Goal: Task Accomplishment & Management: Manage account settings

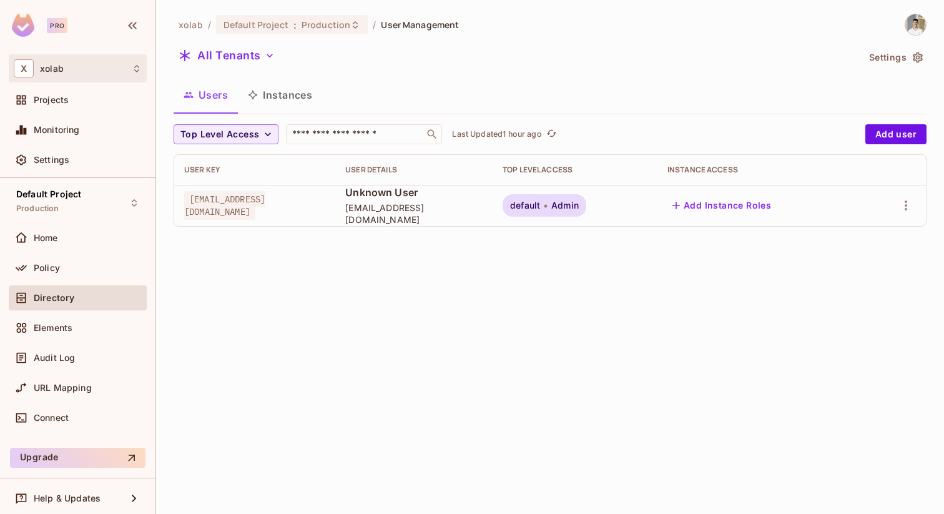
click at [81, 66] on div "X xolab" at bounding box center [78, 68] width 128 height 18
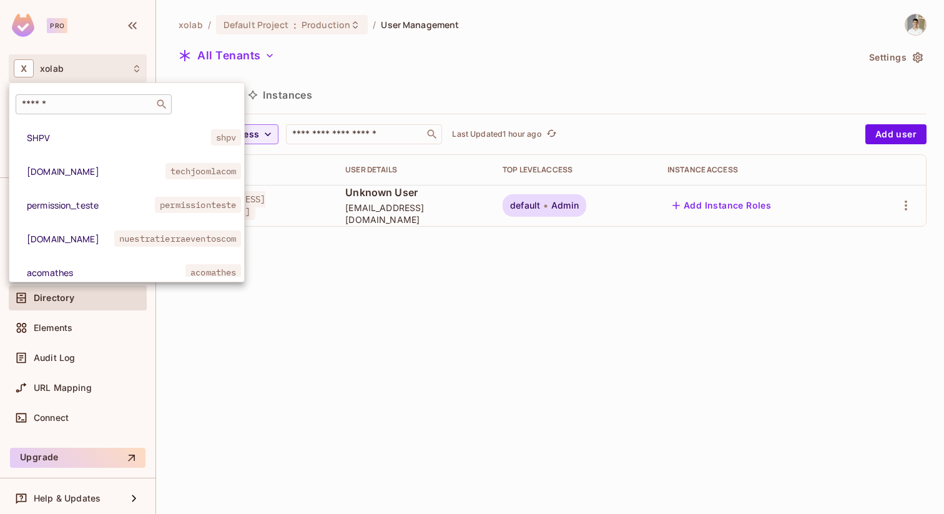
click at [85, 112] on div "​" at bounding box center [94, 104] width 156 height 20
paste input "**********"
type input "**********"
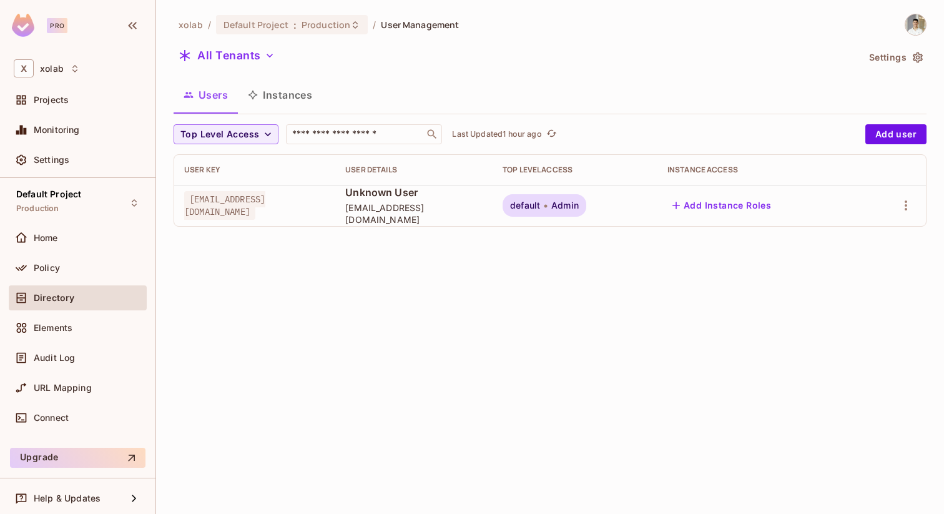
click at [74, 69] on icon at bounding box center [75, 69] width 10 height 10
click at [95, 67] on div "X xolab" at bounding box center [78, 68] width 138 height 28
click at [70, 70] on icon at bounding box center [75, 69] width 10 height 10
click at [76, 74] on div "X xolab" at bounding box center [47, 68] width 66 height 18
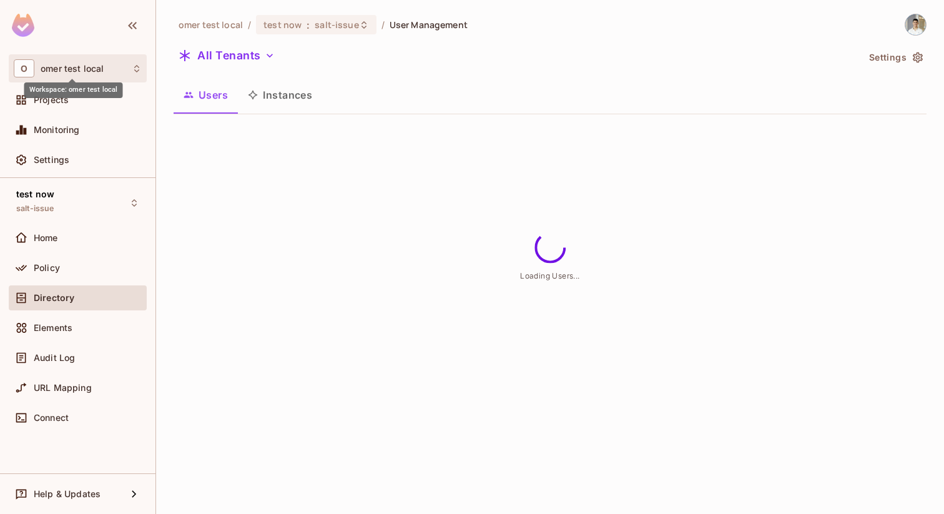
click at [84, 65] on span "omer test local" at bounding box center [72, 69] width 63 height 10
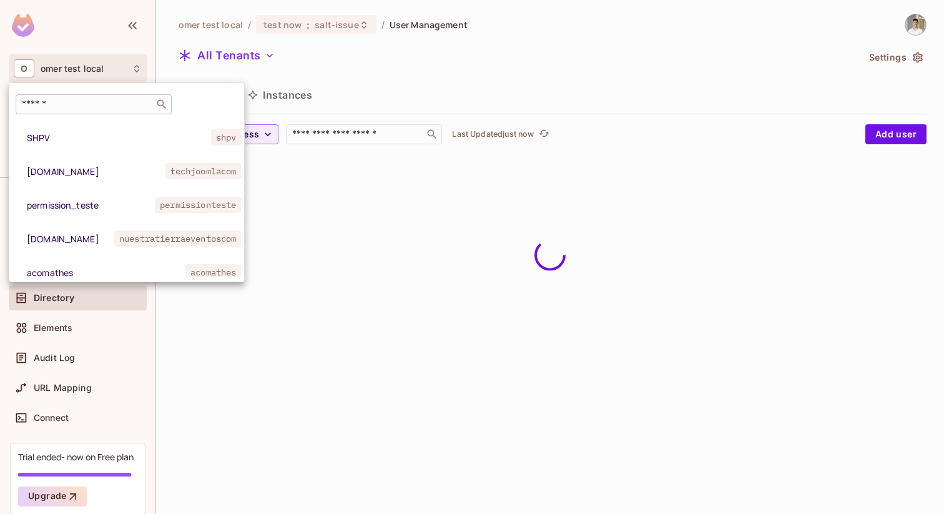
click at [92, 104] on input "text" at bounding box center [84, 104] width 131 height 12
paste input "**********"
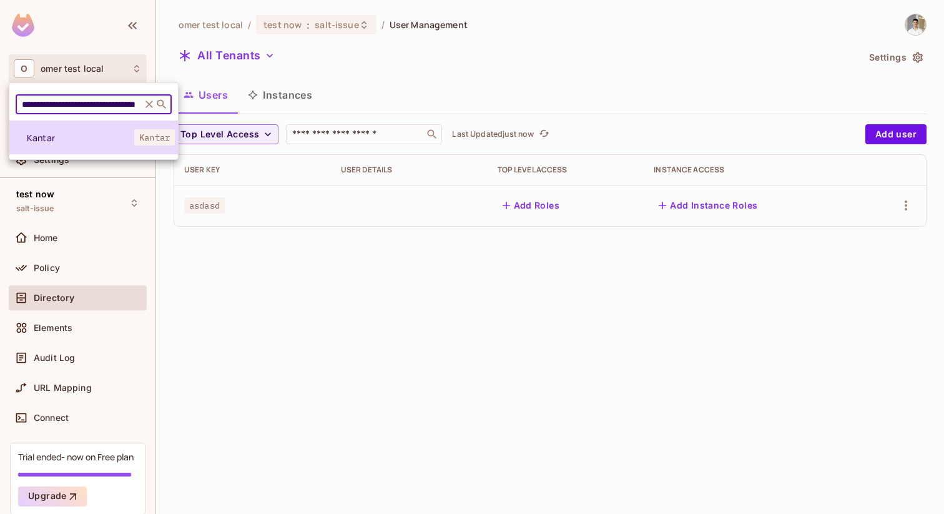
type input "**********"
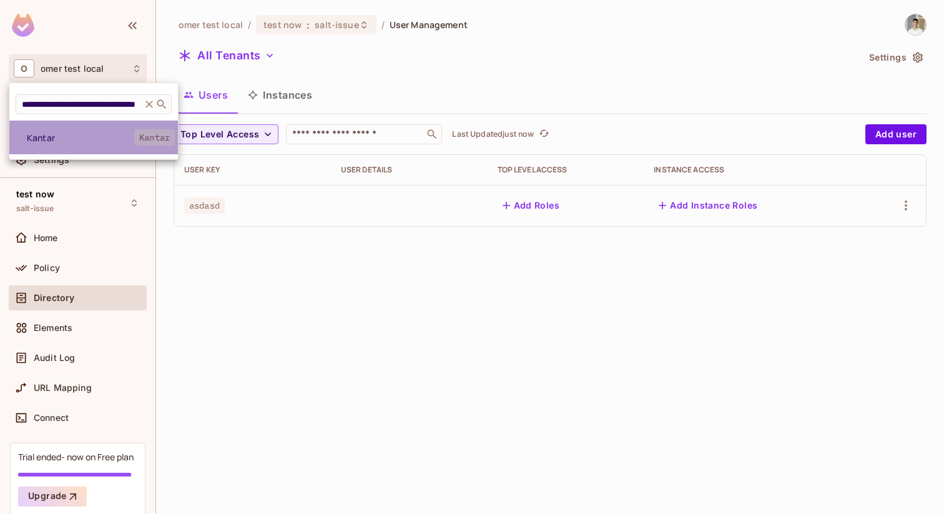
scroll to position [0, 0]
click at [86, 139] on span "Kantar" at bounding box center [80, 138] width 107 height 12
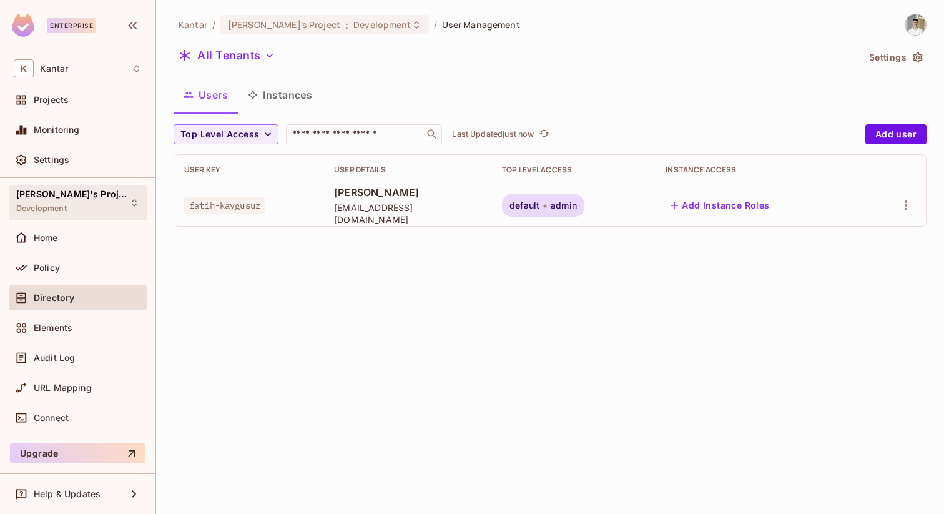
click at [99, 204] on div "Fatih's Project Development" at bounding box center [78, 202] width 138 height 34
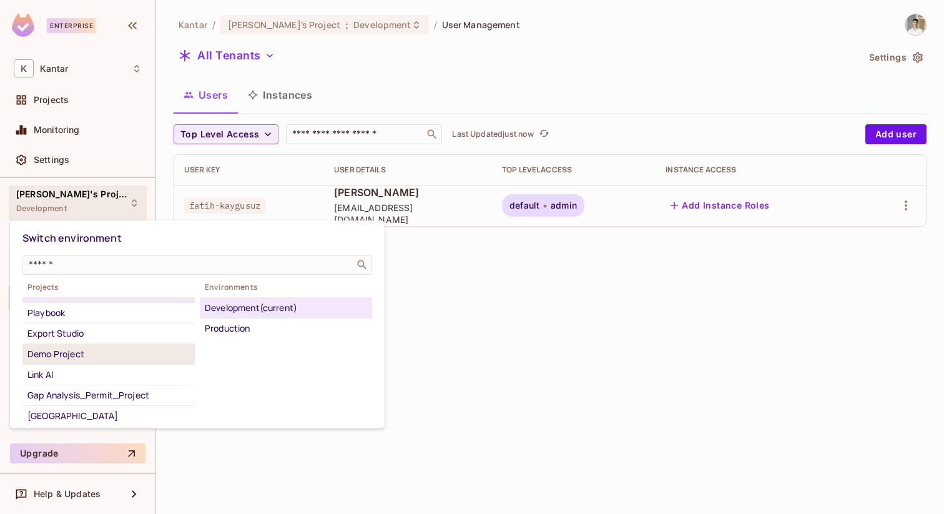
scroll to position [81, 0]
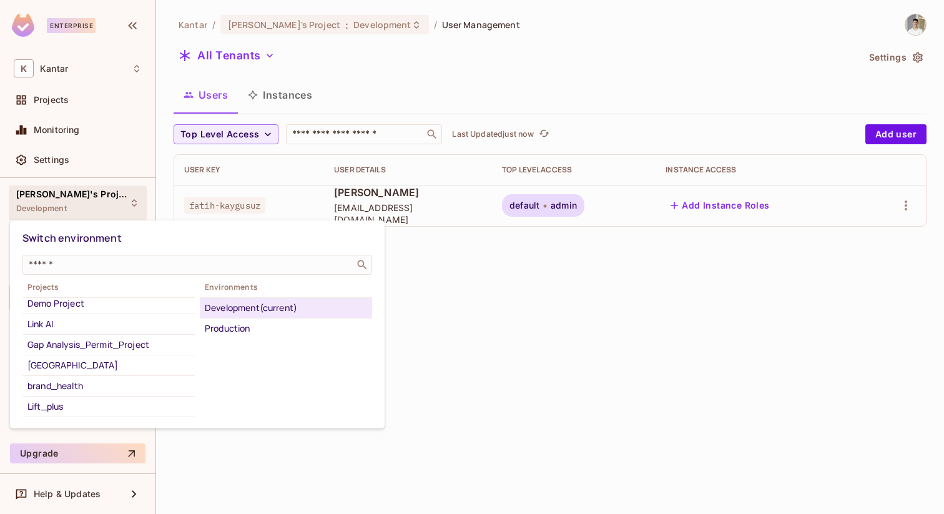
click at [461, 330] on div at bounding box center [472, 257] width 944 height 514
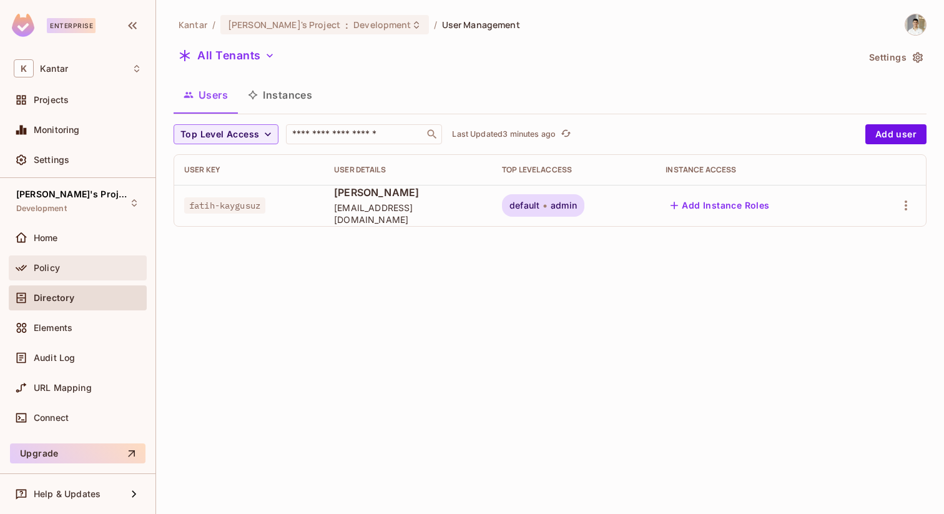
click at [114, 255] on div "Policy" at bounding box center [78, 267] width 138 height 25
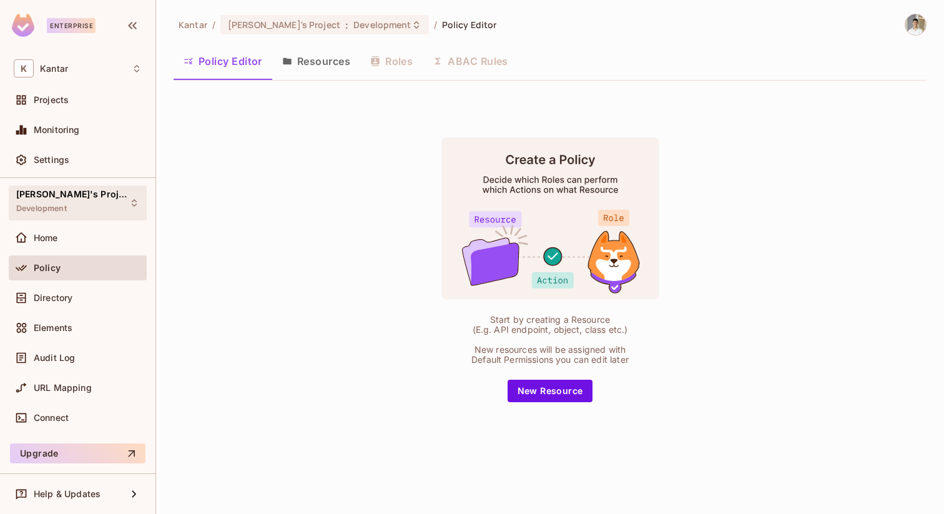
click at [109, 200] on div "Fatih's Project Development" at bounding box center [78, 202] width 138 height 34
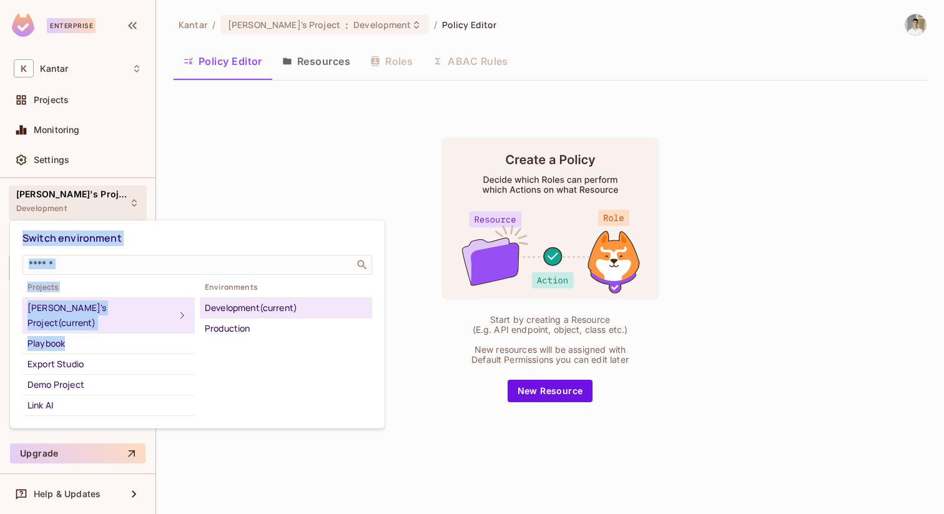
drag, startPoint x: 128, startPoint y: 328, endPoint x: 328, endPoint y: 157, distance: 263.1
click at [328, 157] on div "Switch environment ​ Projects Fatih's Project (current) Playbook Export Studio …" at bounding box center [472, 257] width 944 height 514
click at [328, 157] on div at bounding box center [472, 257] width 944 height 514
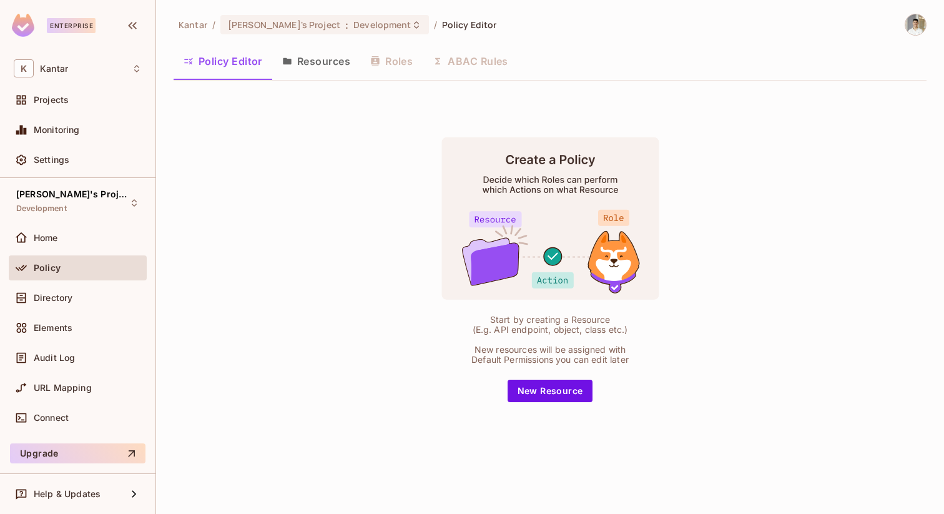
click at [290, 14] on div "Kantar / Fatih's Project : Development / Policy Editor" at bounding box center [335, 25] width 323 height 22
click at [290, 26] on div "Fatih's Project : Development" at bounding box center [317, 25] width 179 height 12
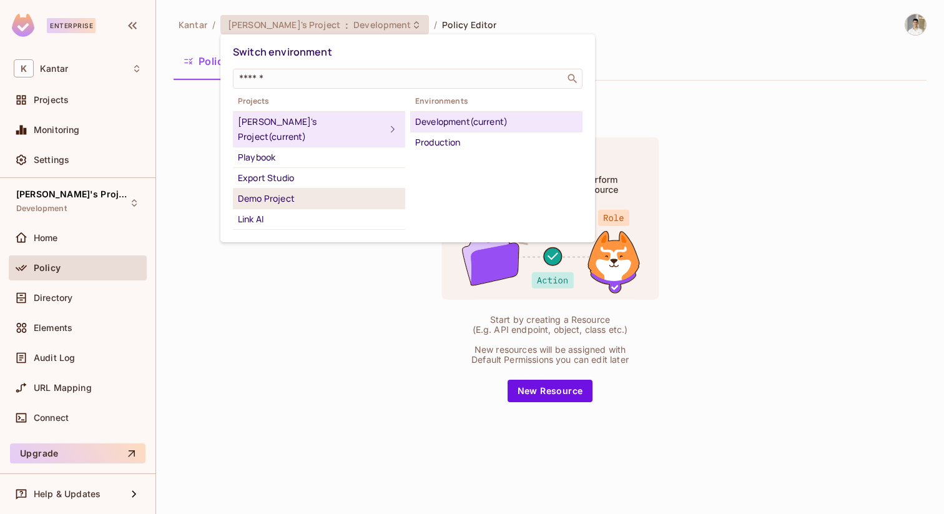
click at [295, 191] on div "Demo Project" at bounding box center [319, 198] width 162 height 15
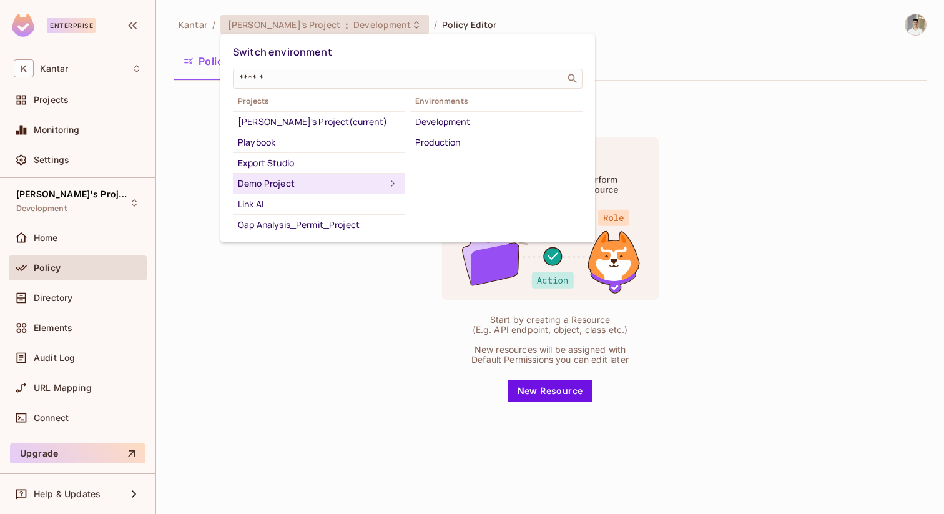
click at [452, 121] on div "Development" at bounding box center [496, 121] width 162 height 15
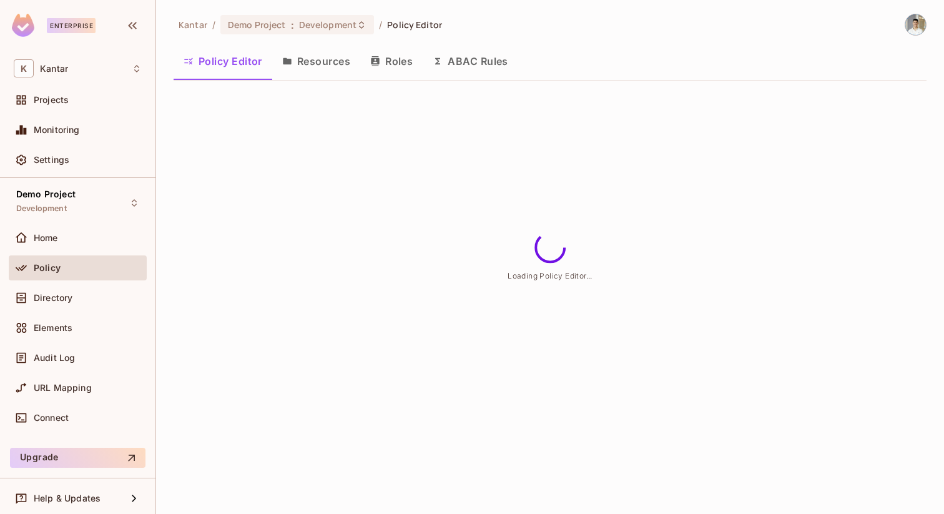
click at [308, 61] on button "Resources" at bounding box center [316, 61] width 88 height 31
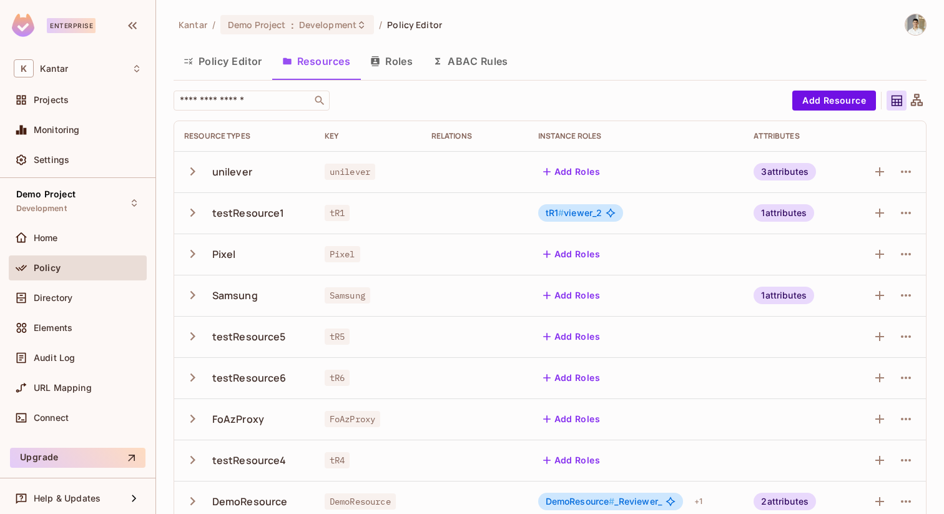
click at [470, 60] on button "ABAC Rules" at bounding box center [471, 61] width 96 height 31
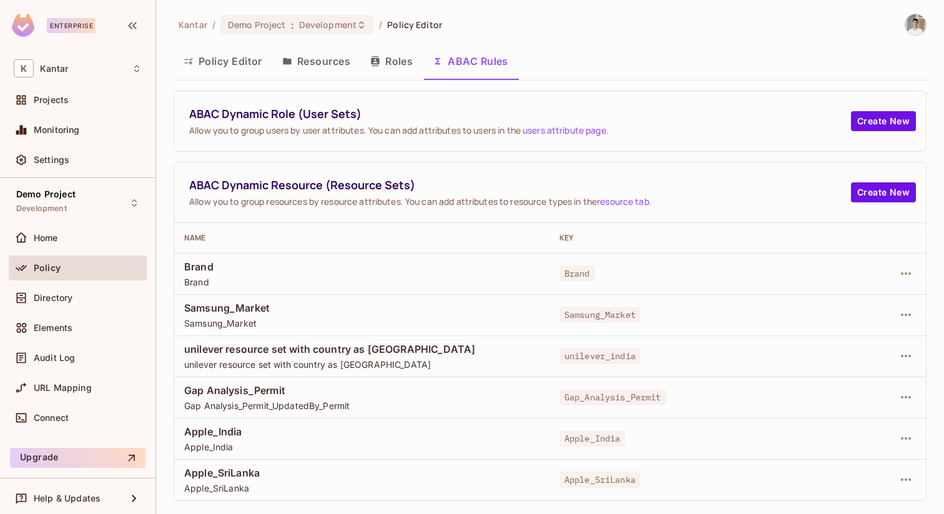
click at [318, 67] on button "Resources" at bounding box center [316, 61] width 88 height 31
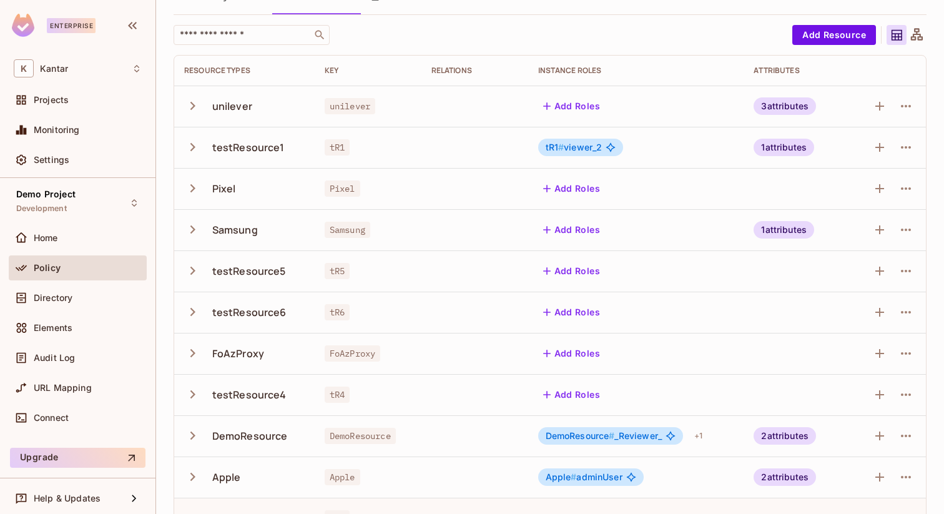
scroll to position [74, 0]
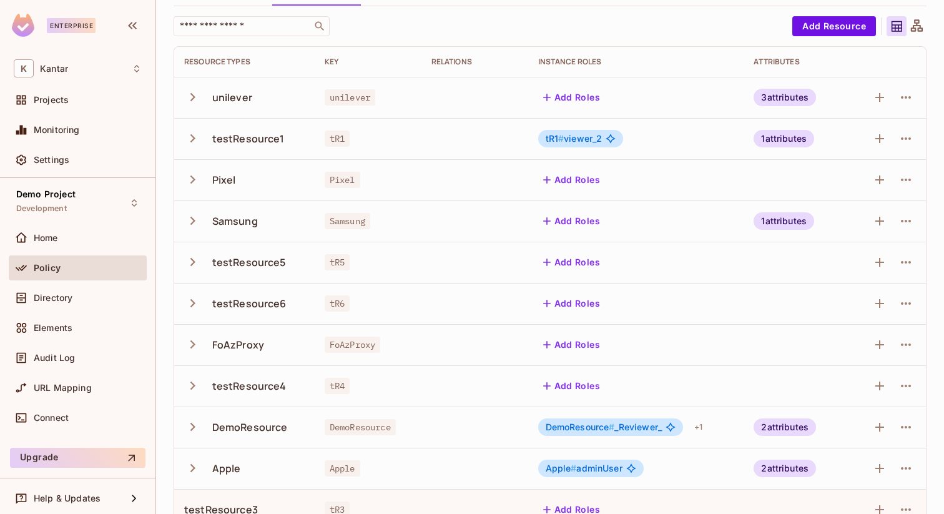
click at [179, 135] on td "testResource1" at bounding box center [244, 138] width 140 height 41
click at [195, 135] on icon "button" at bounding box center [192, 138] width 17 height 17
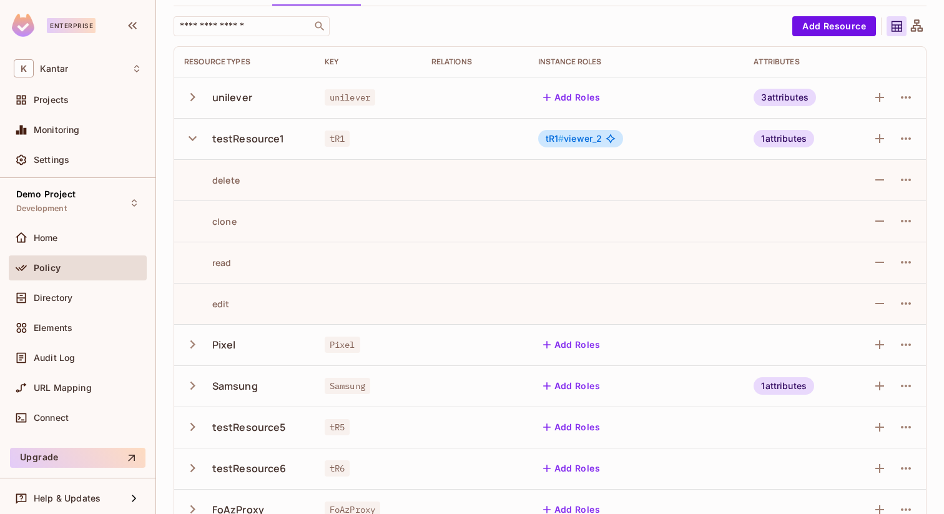
click at [195, 135] on icon "button" at bounding box center [192, 138] width 17 height 17
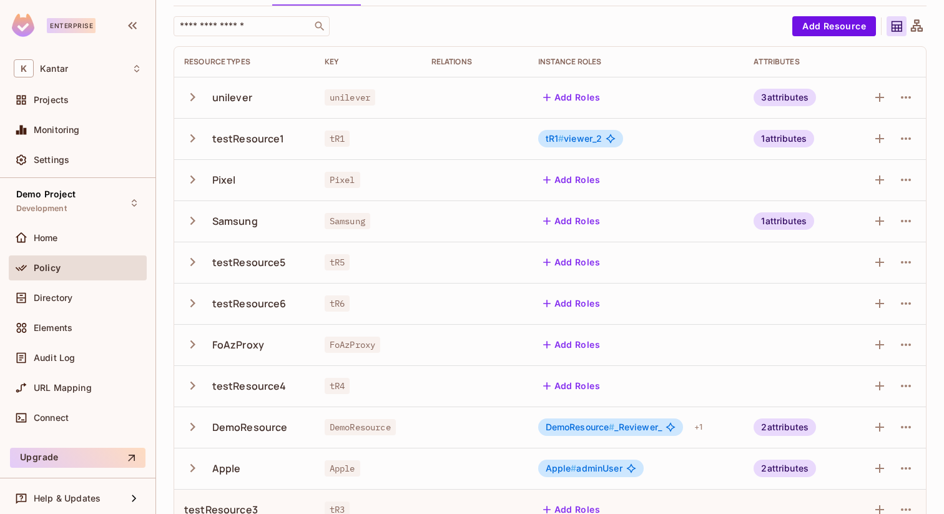
click at [190, 182] on icon "button" at bounding box center [192, 179] width 17 height 17
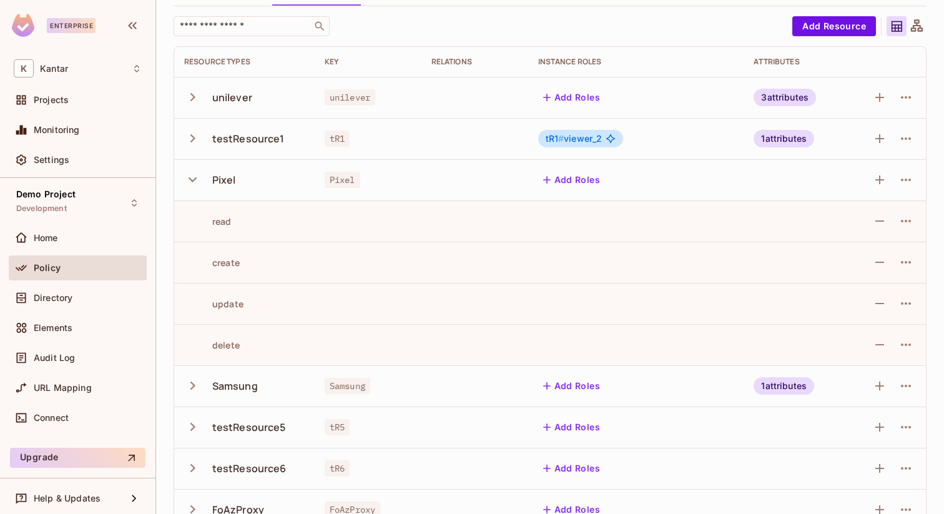
click at [190, 182] on icon "button" at bounding box center [192, 179] width 17 height 17
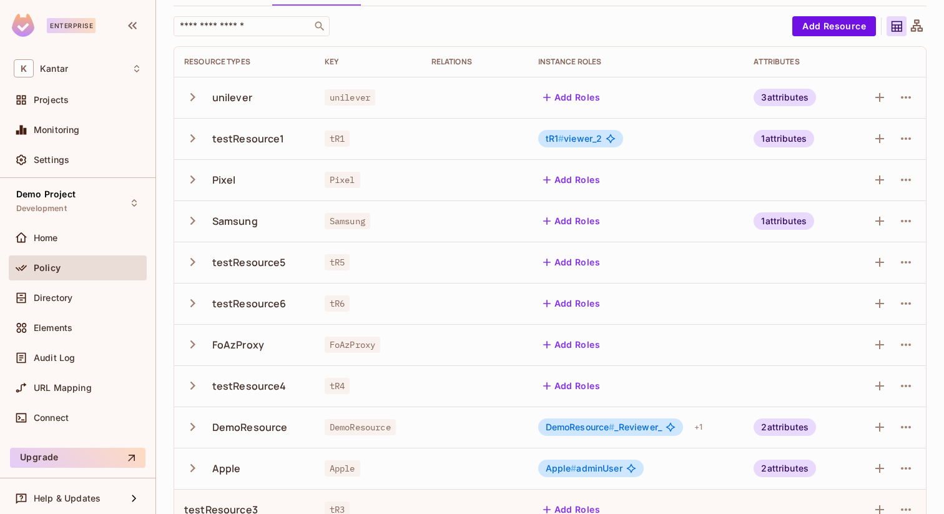
click at [190, 215] on icon "button" at bounding box center [192, 220] width 17 height 17
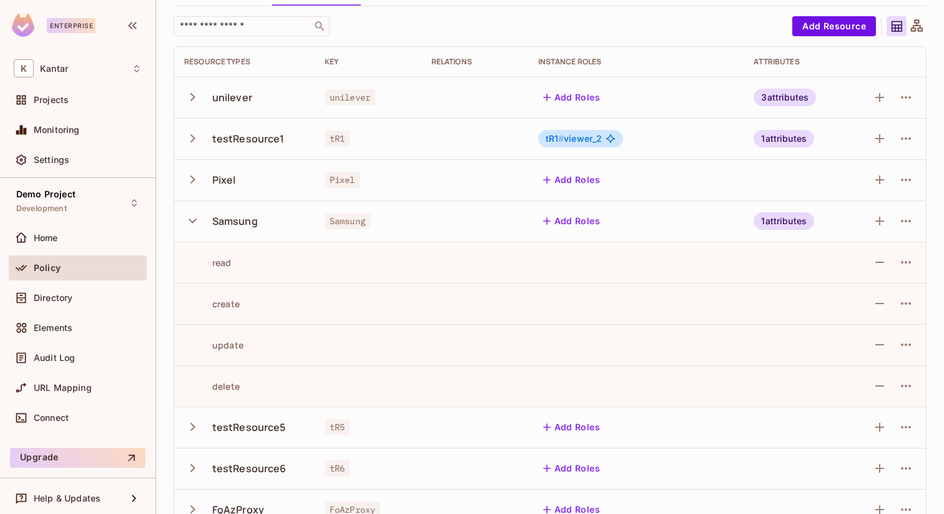
click at [190, 215] on icon "button" at bounding box center [192, 220] width 17 height 17
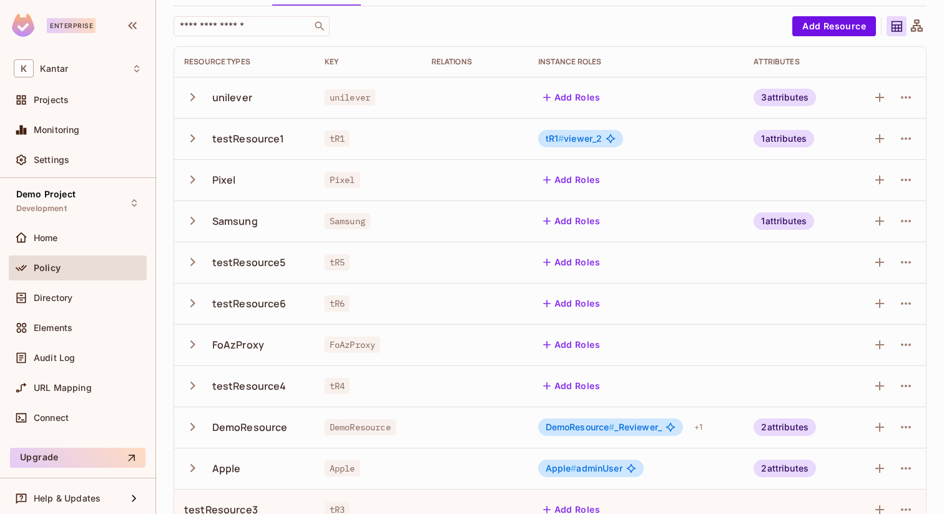
click at [190, 257] on icon "button" at bounding box center [192, 261] width 17 height 17
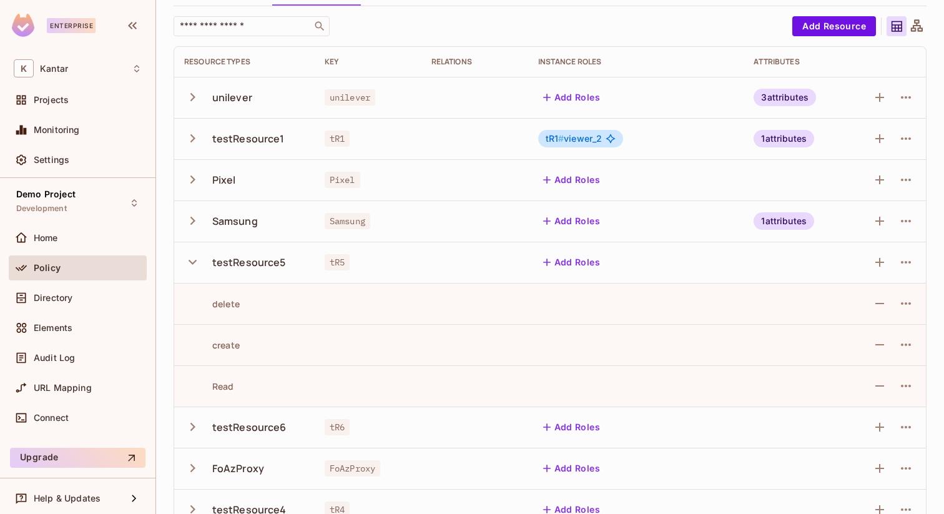
click at [190, 257] on icon "button" at bounding box center [192, 261] width 17 height 17
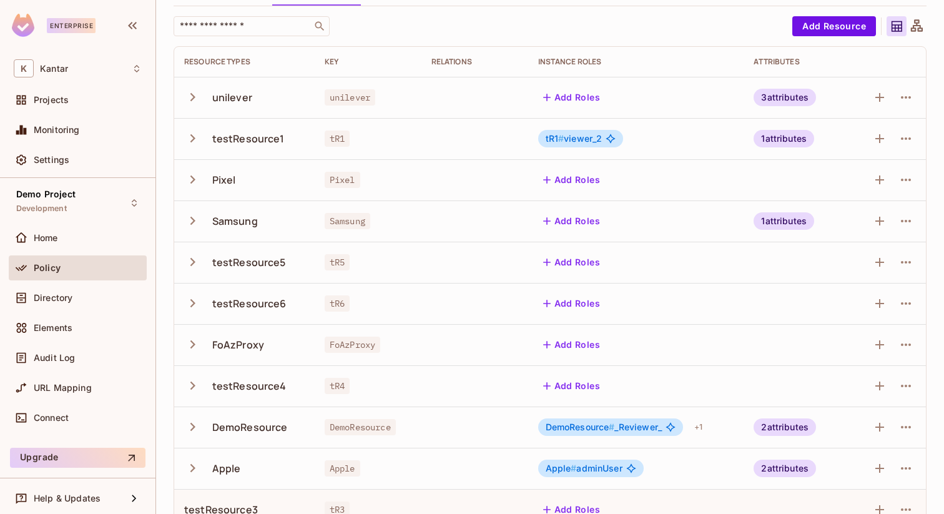
scroll to position [142, 0]
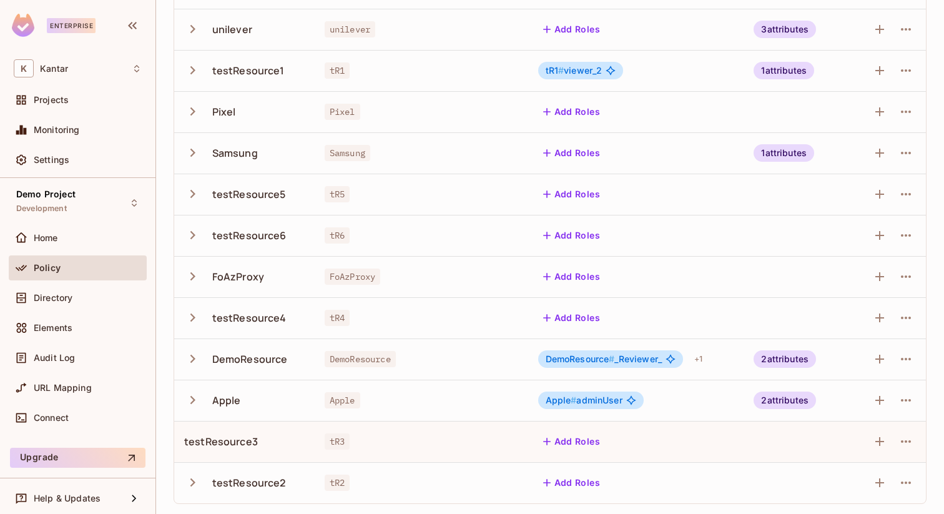
click at [186, 406] on icon "button" at bounding box center [192, 399] width 17 height 17
click at [192, 359] on icon "button" at bounding box center [192, 359] width 5 height 8
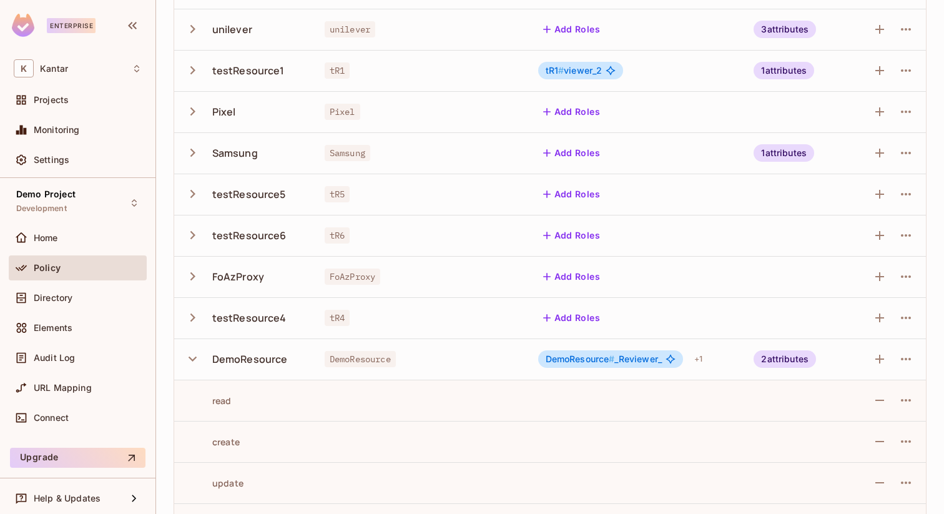
click at [192, 359] on icon "button" at bounding box center [193, 359] width 8 height 5
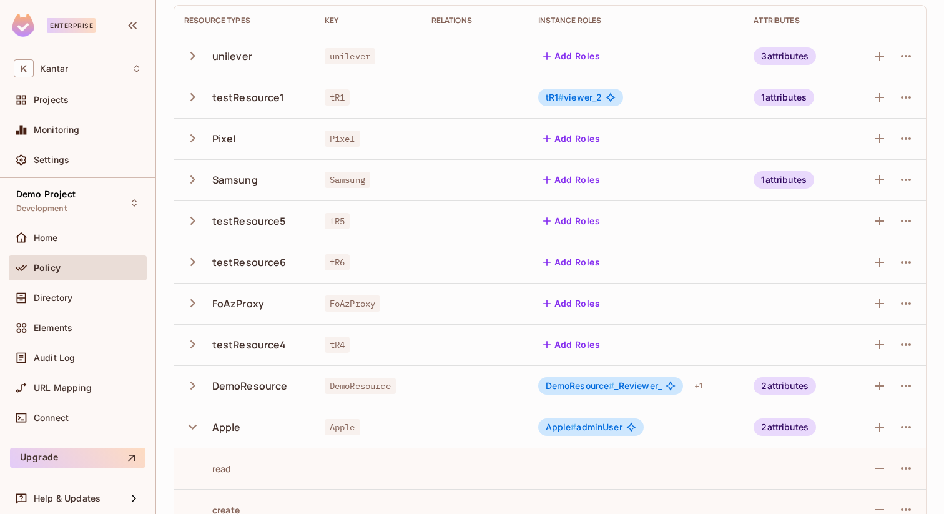
scroll to position [86, 0]
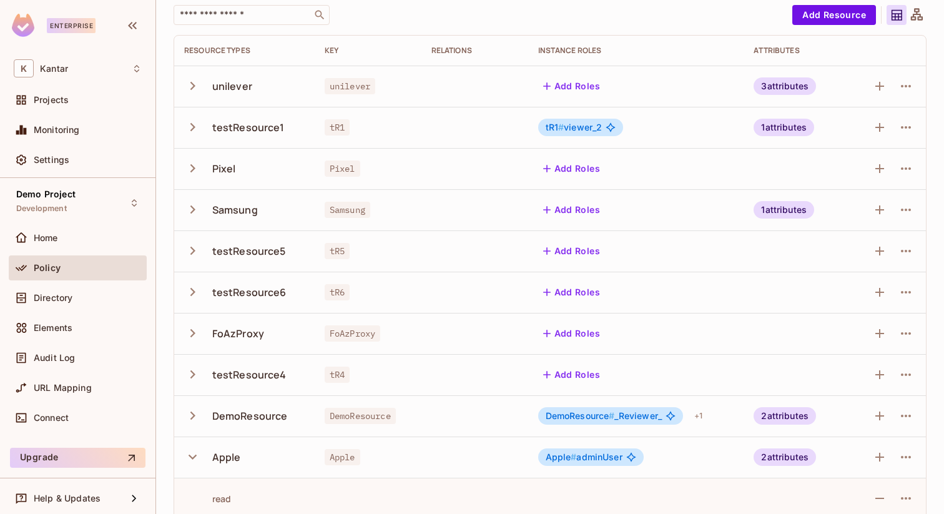
click at [187, 291] on icon "button" at bounding box center [192, 291] width 17 height 17
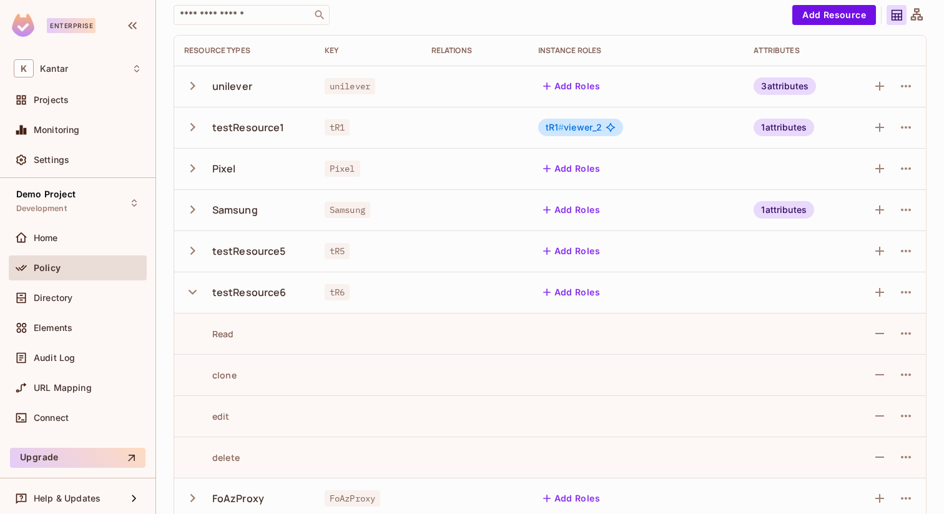
click at [199, 260] on button "button" at bounding box center [195, 250] width 22 height 27
click at [194, 214] on icon "button" at bounding box center [192, 209] width 17 height 17
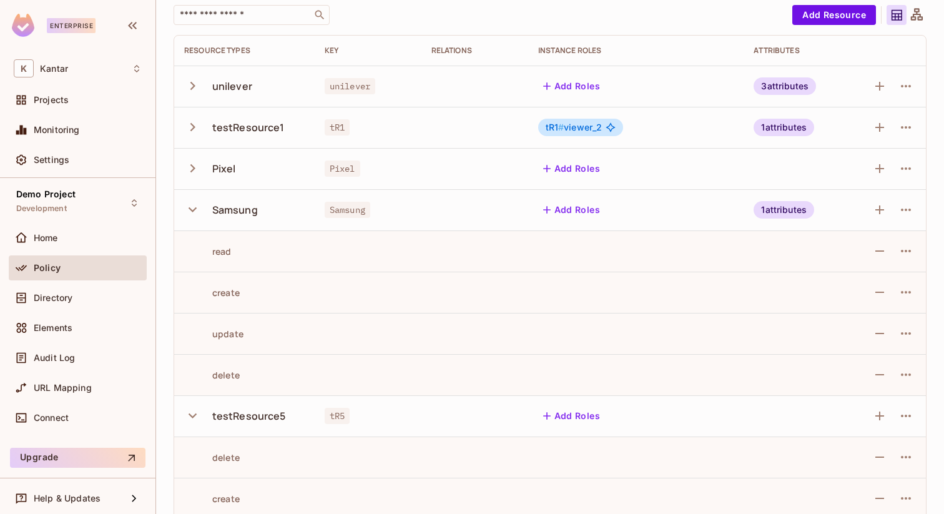
click at [194, 171] on icon "button" at bounding box center [192, 168] width 17 height 17
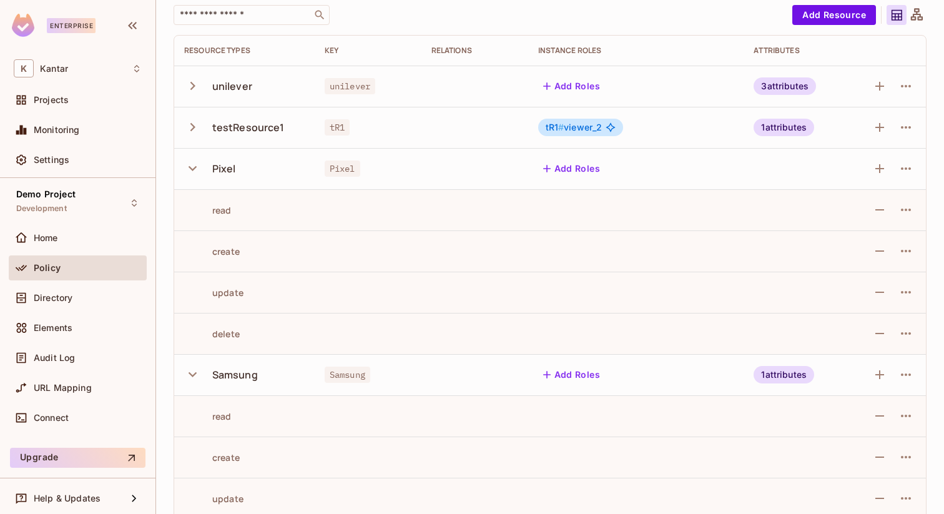
click at [193, 139] on button "button" at bounding box center [195, 127] width 22 height 27
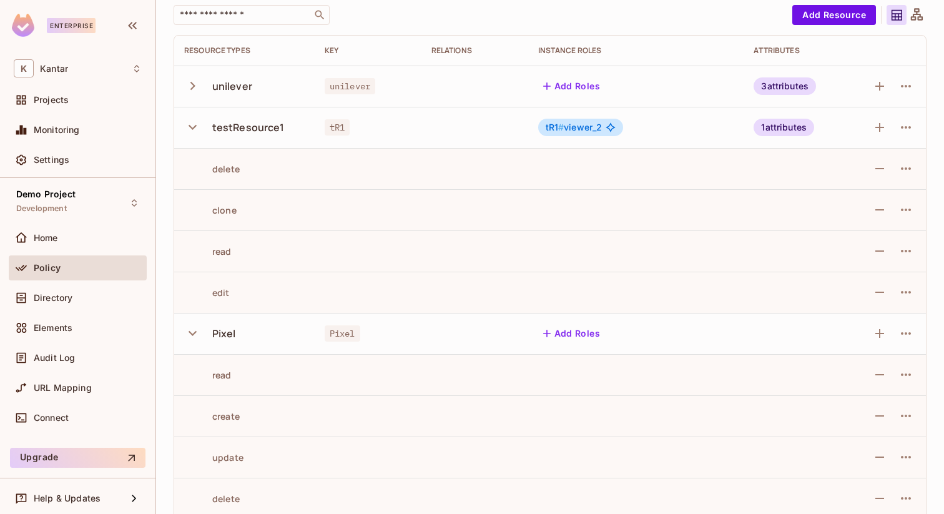
click at [194, 89] on icon "button" at bounding box center [192, 85] width 17 height 17
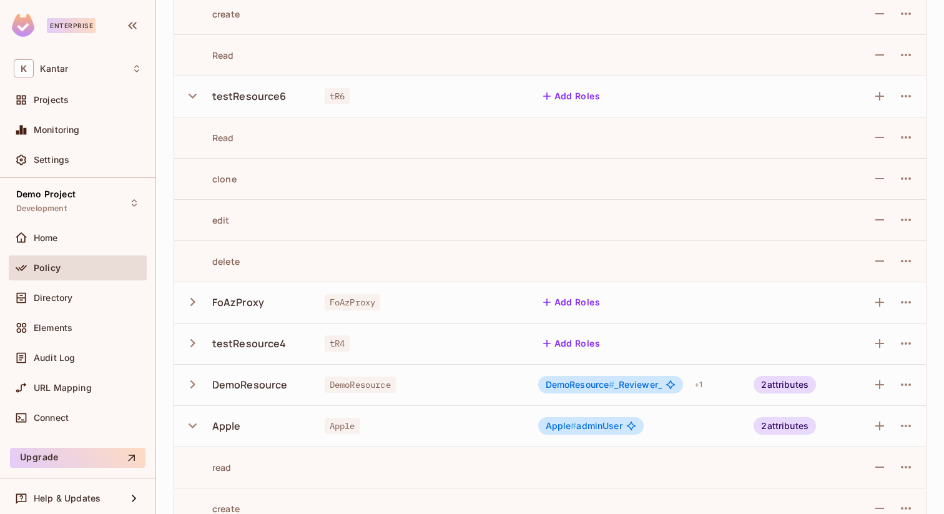
scroll to position [1181, 0]
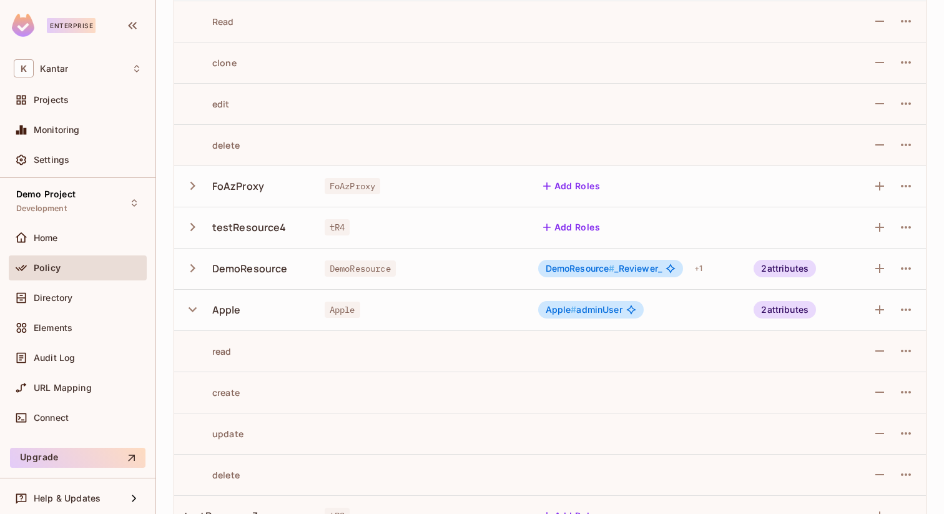
click at [198, 184] on icon "button" at bounding box center [192, 185] width 17 height 17
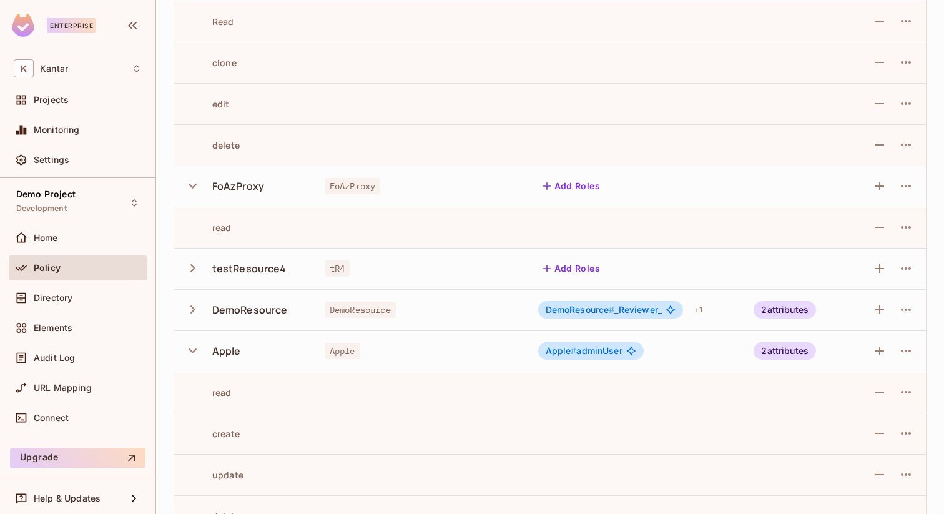
click at [197, 256] on button "button" at bounding box center [195, 268] width 22 height 27
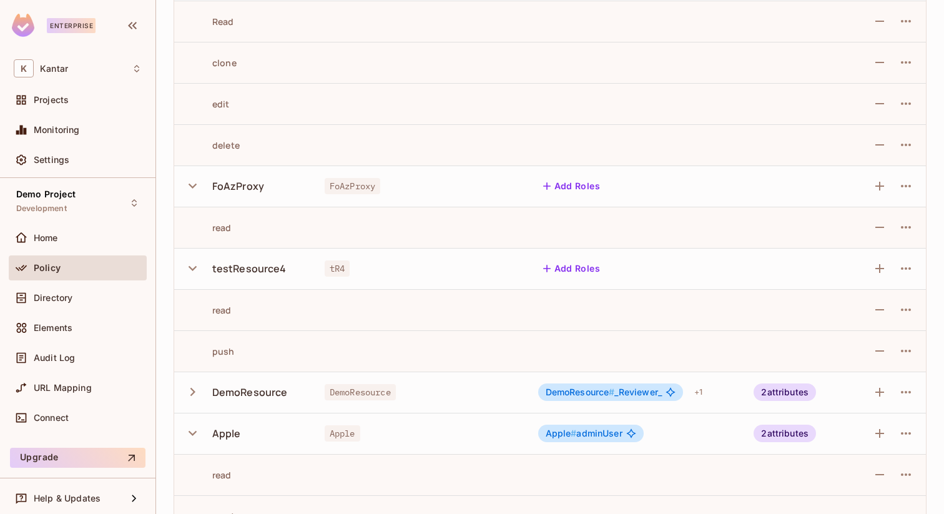
click at [193, 381] on button "button" at bounding box center [195, 391] width 22 height 27
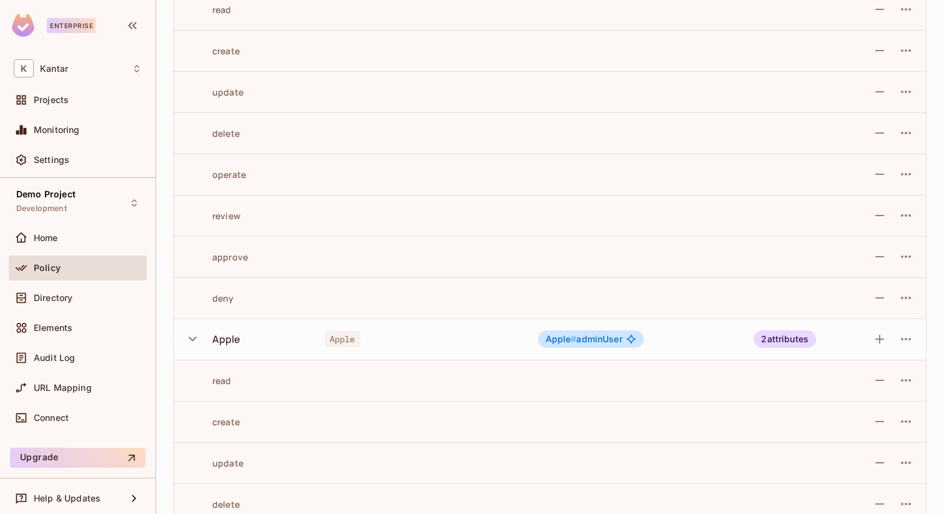
scroll to position [1708, 0]
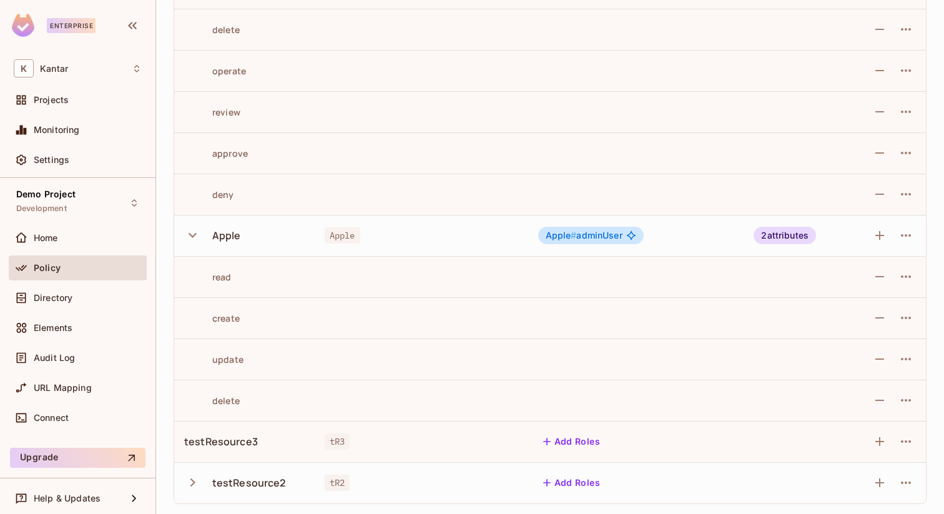
click at [191, 485] on icon "button" at bounding box center [192, 482] width 5 height 8
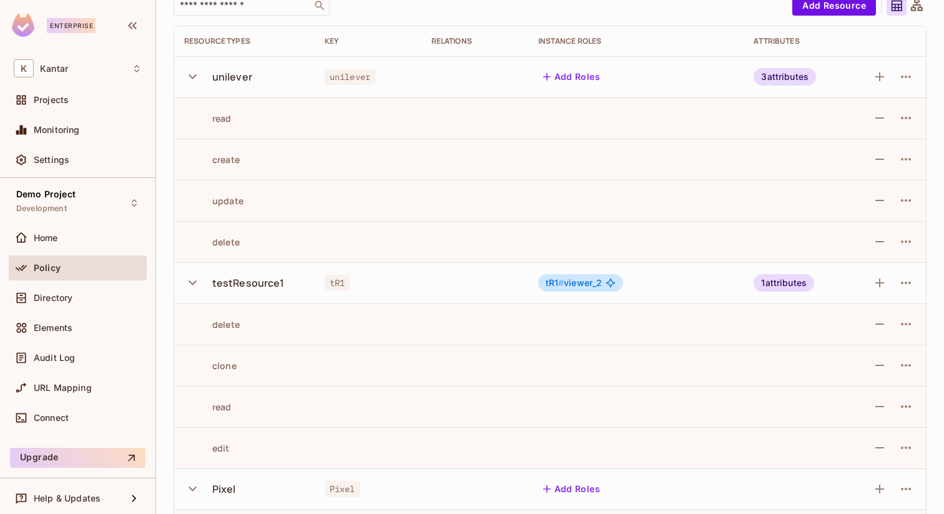
scroll to position [0, 0]
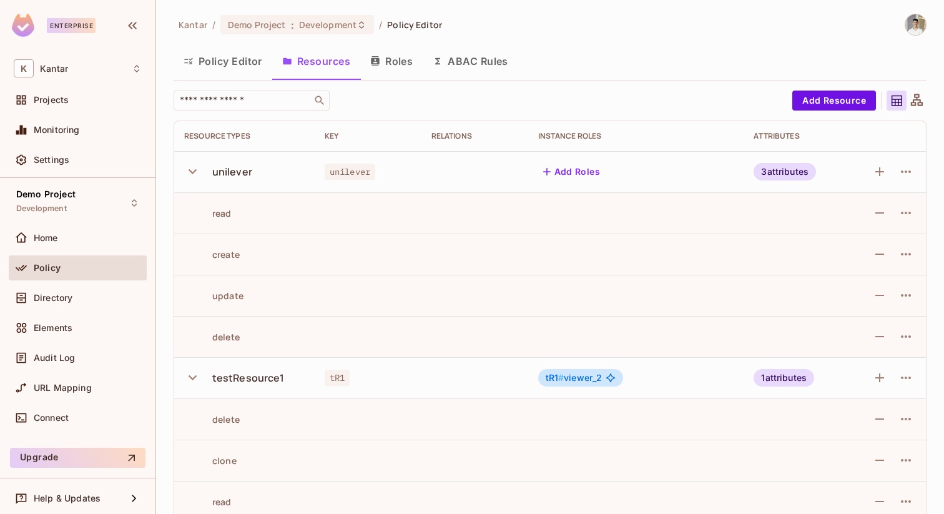
click at [405, 53] on button "Roles" at bounding box center [391, 61] width 62 height 31
